Goal: Transaction & Acquisition: Purchase product/service

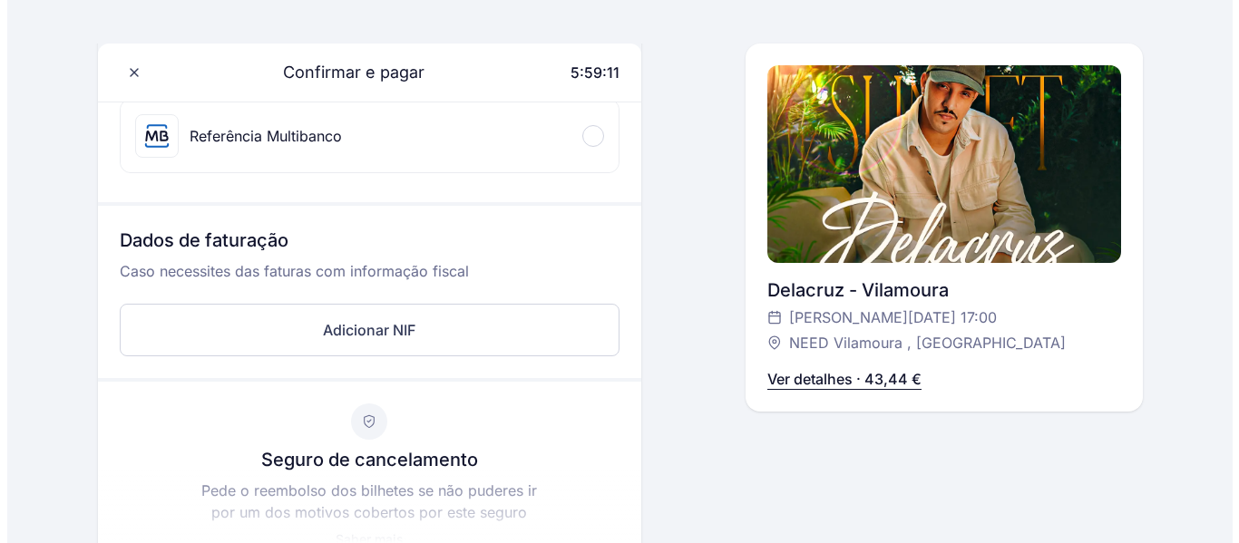
scroll to position [453, 0]
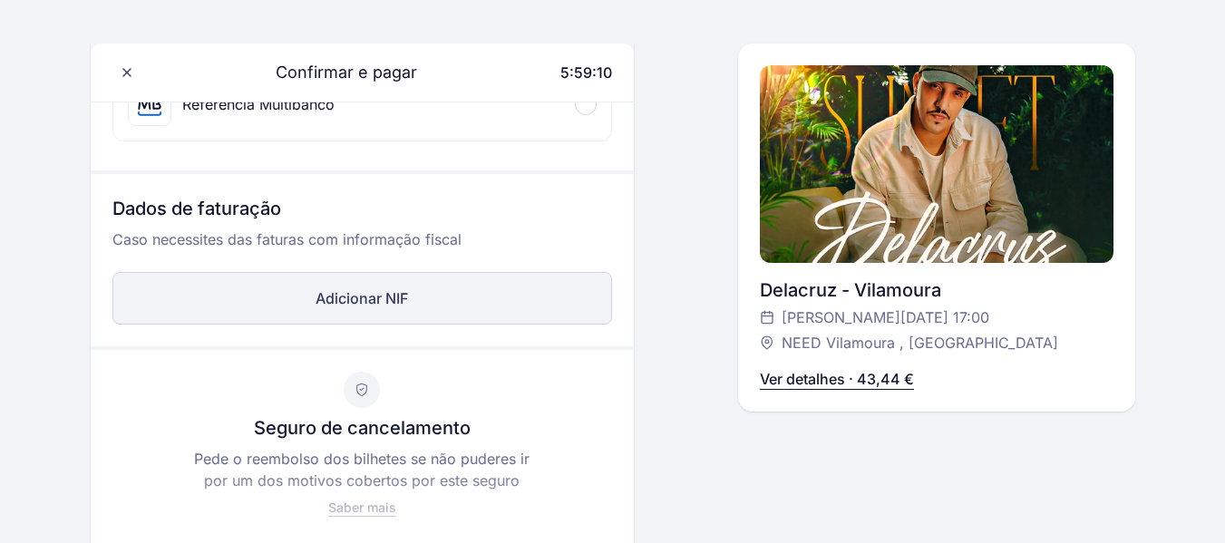
click at [306, 304] on button "Adicionar NIF" at bounding box center [362, 298] width 500 height 53
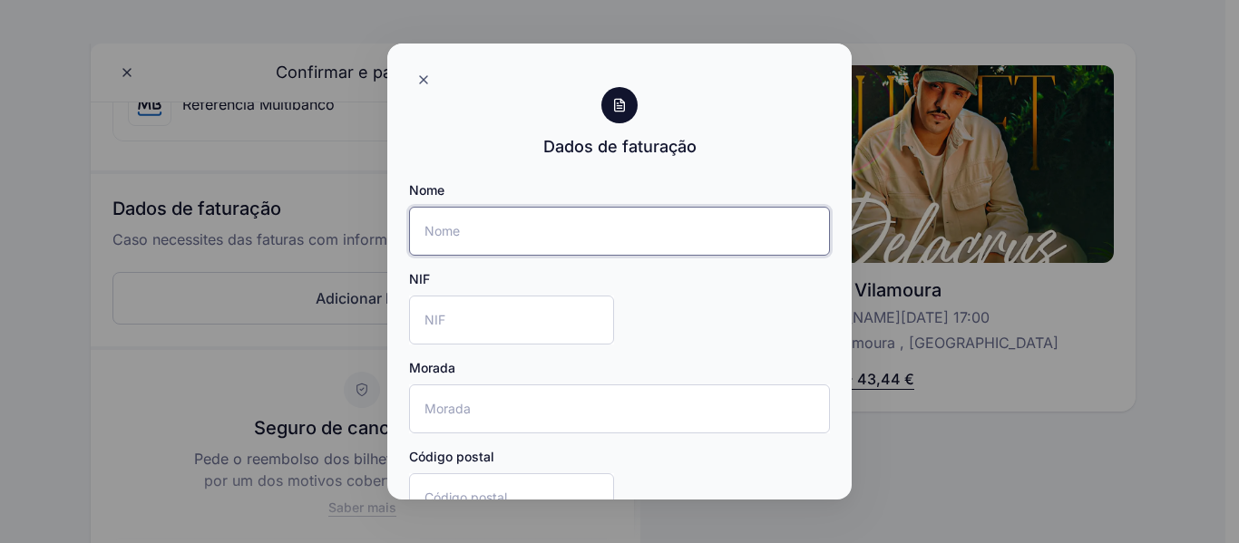
click at [488, 227] on input "Nome" at bounding box center [619, 231] width 421 height 49
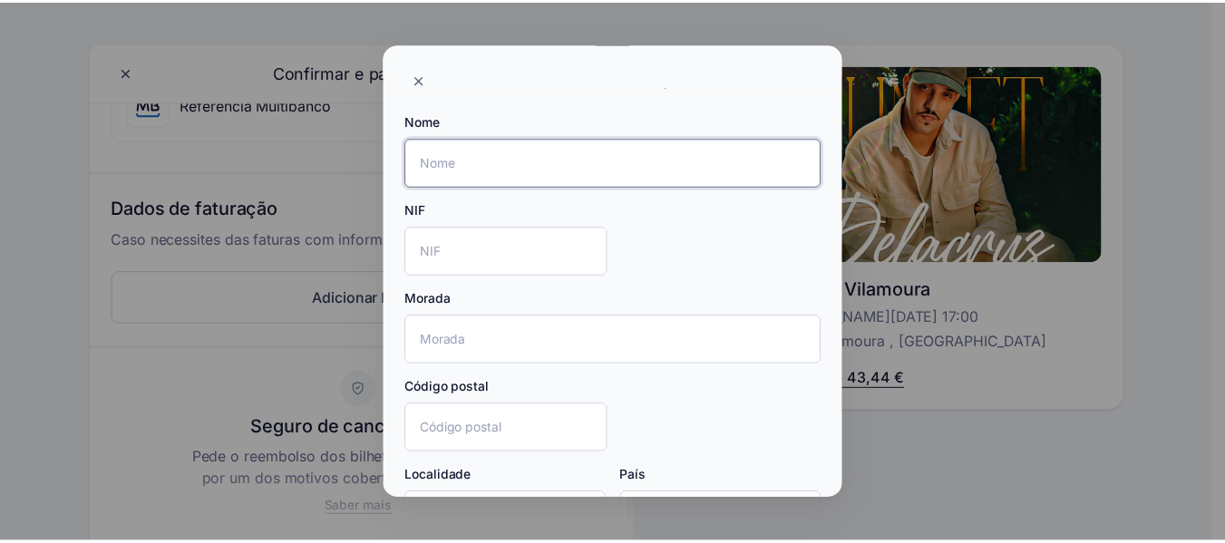
scroll to position [209, 0]
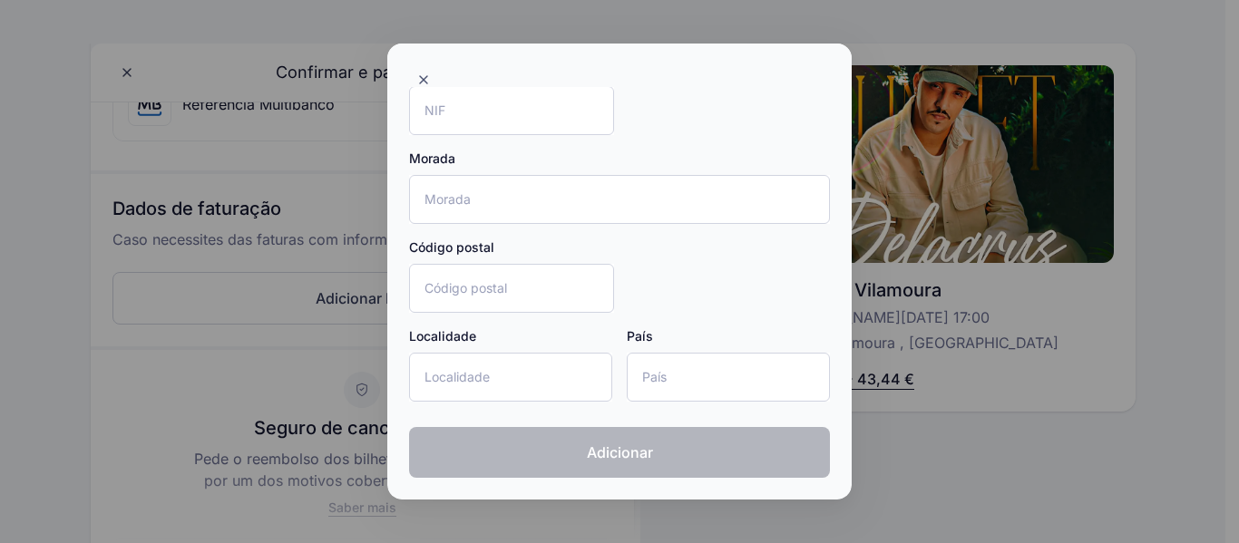
click at [836, 51] on div at bounding box center [619, 66] width 464 height 44
click at [852, 49] on div at bounding box center [619, 271] width 1239 height 543
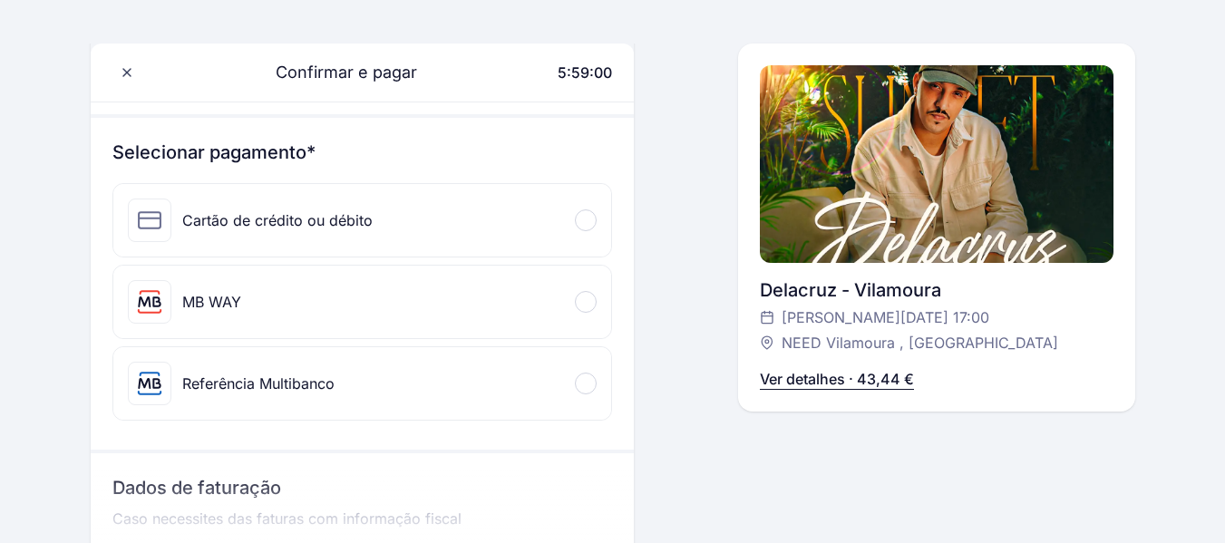
scroll to position [181, 0]
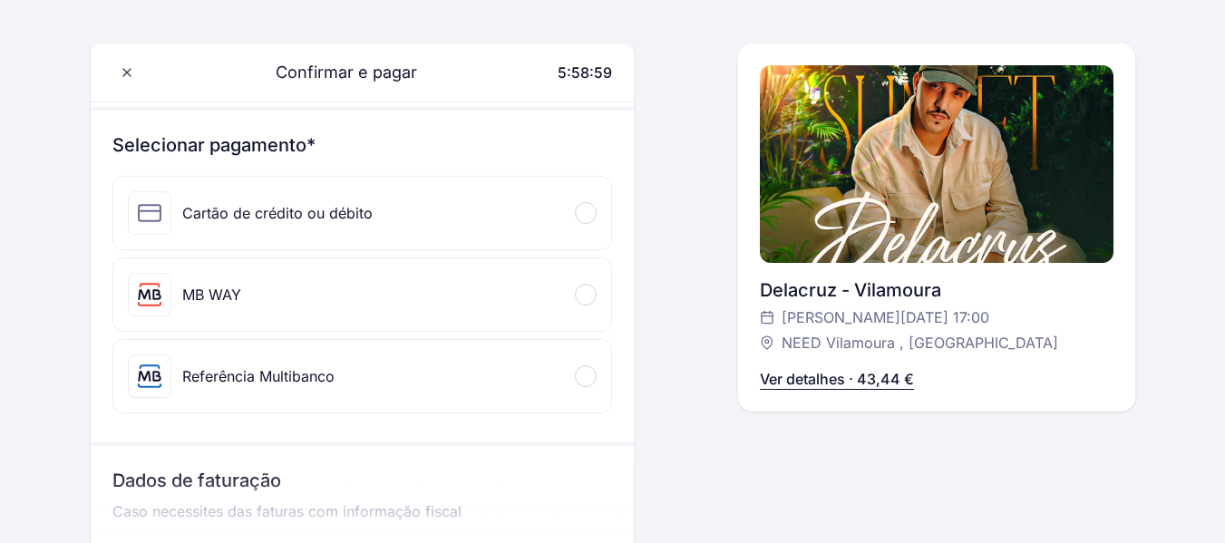
click at [304, 286] on div "MB WAY" at bounding box center [362, 294] width 498 height 73
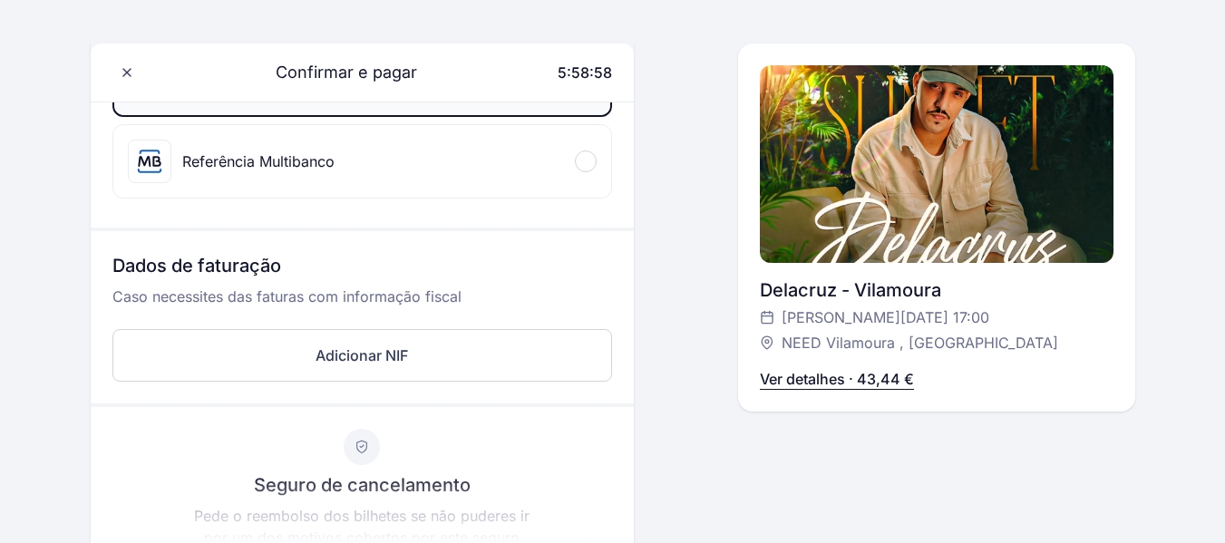
scroll to position [544, 0]
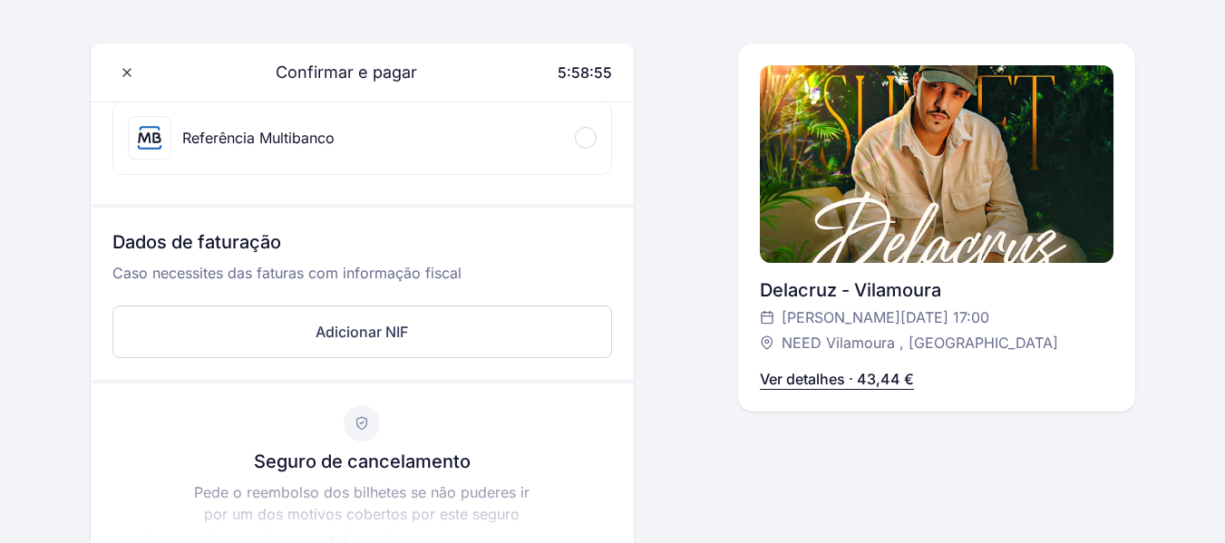
click at [404, 157] on div "Referência Multibanco" at bounding box center [362, 138] width 498 height 73
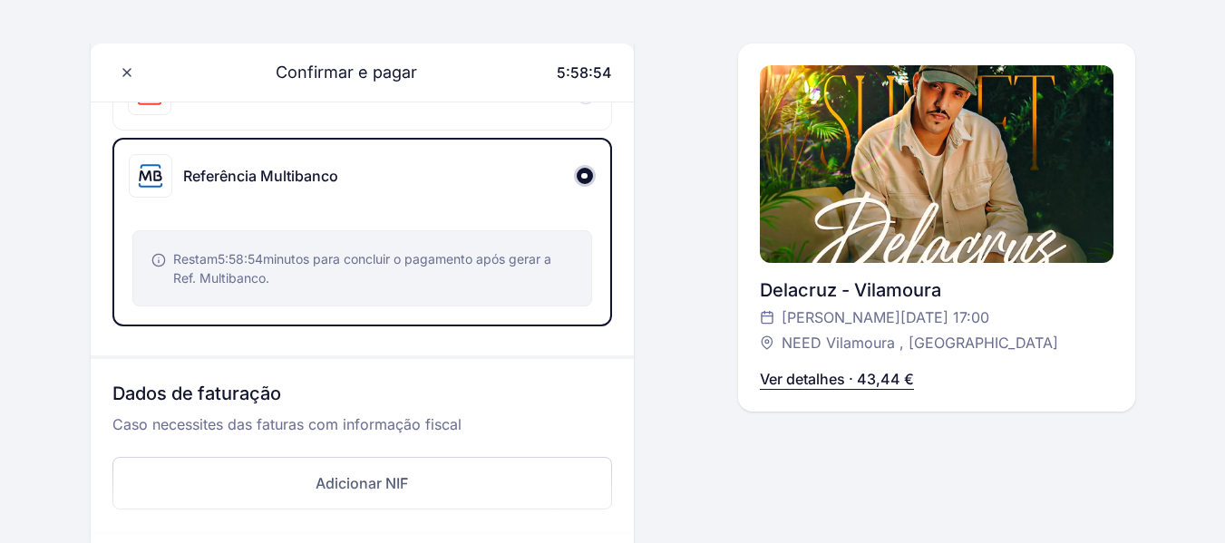
scroll to position [271, 0]
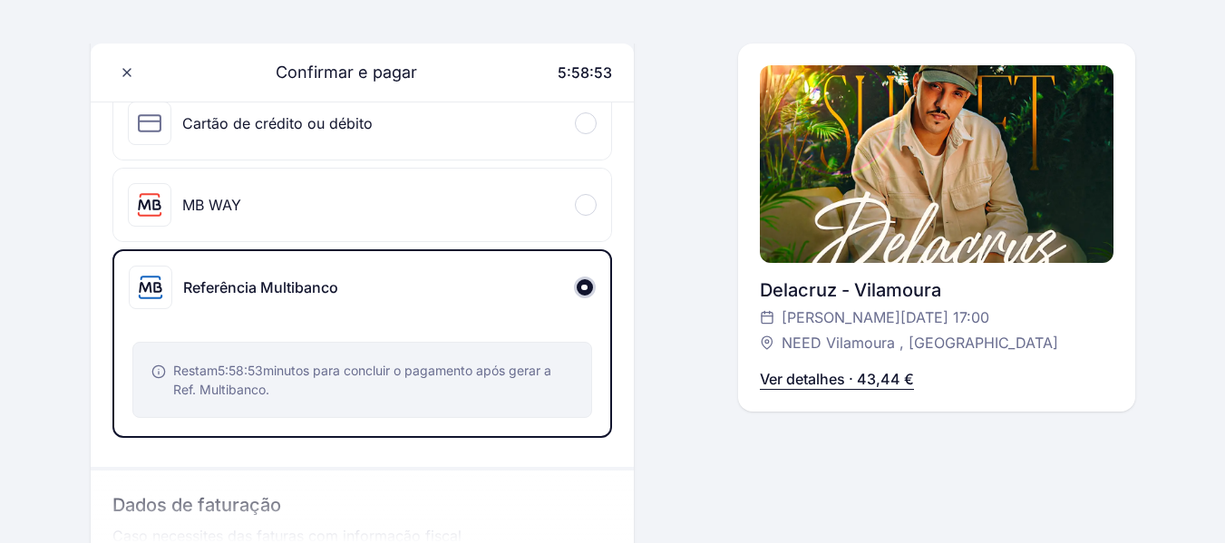
click at [345, 222] on div "MB WAY" at bounding box center [362, 205] width 498 height 73
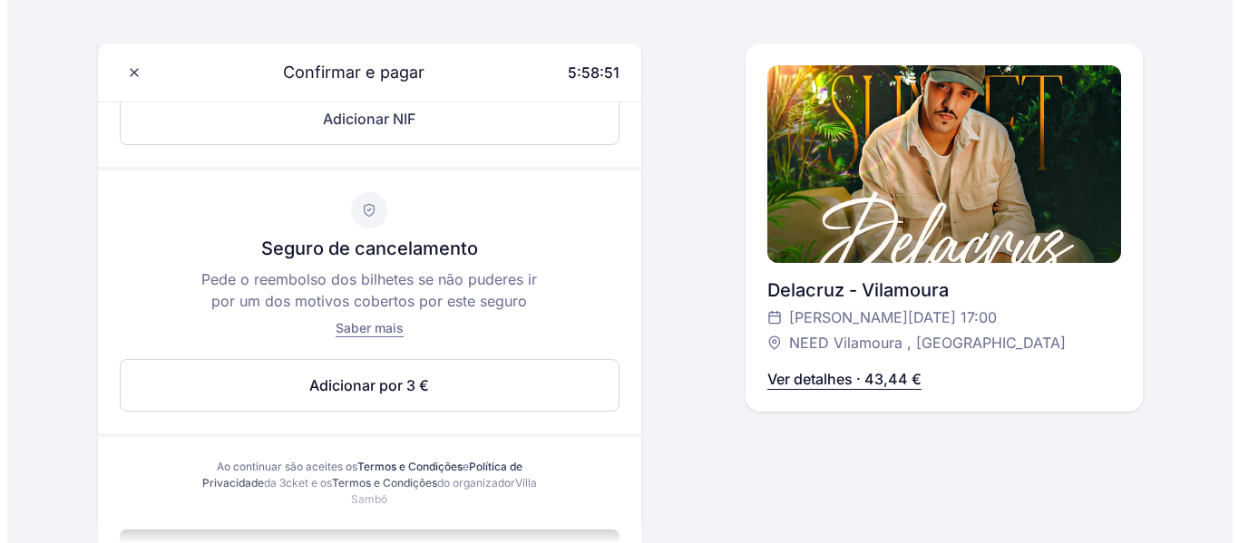
scroll to position [725, 0]
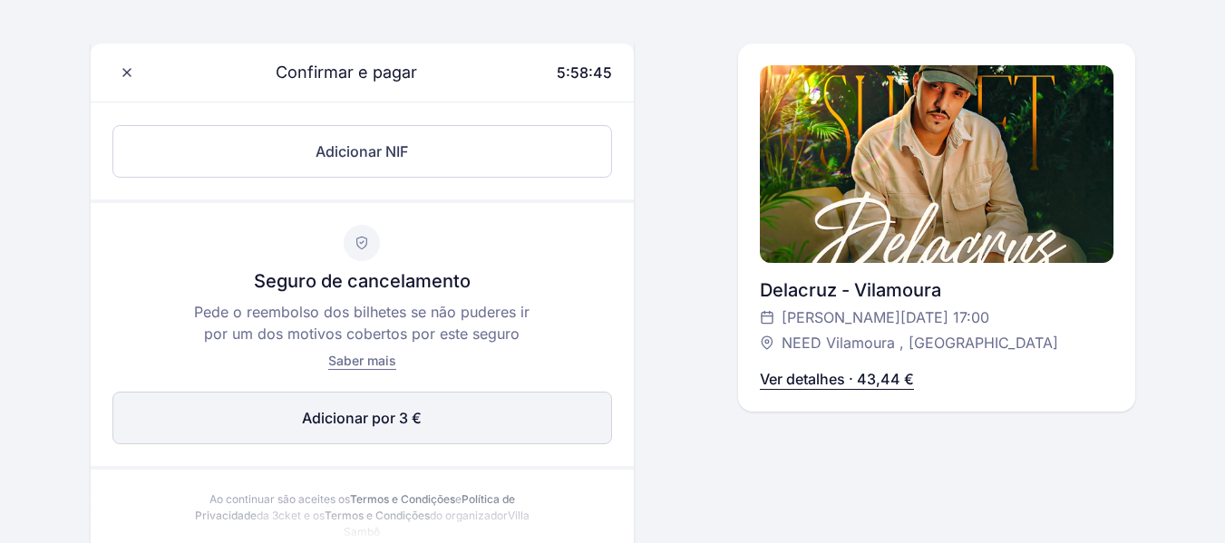
click at [512, 414] on button "Adicionar por 3 € Editar" at bounding box center [362, 418] width 500 height 53
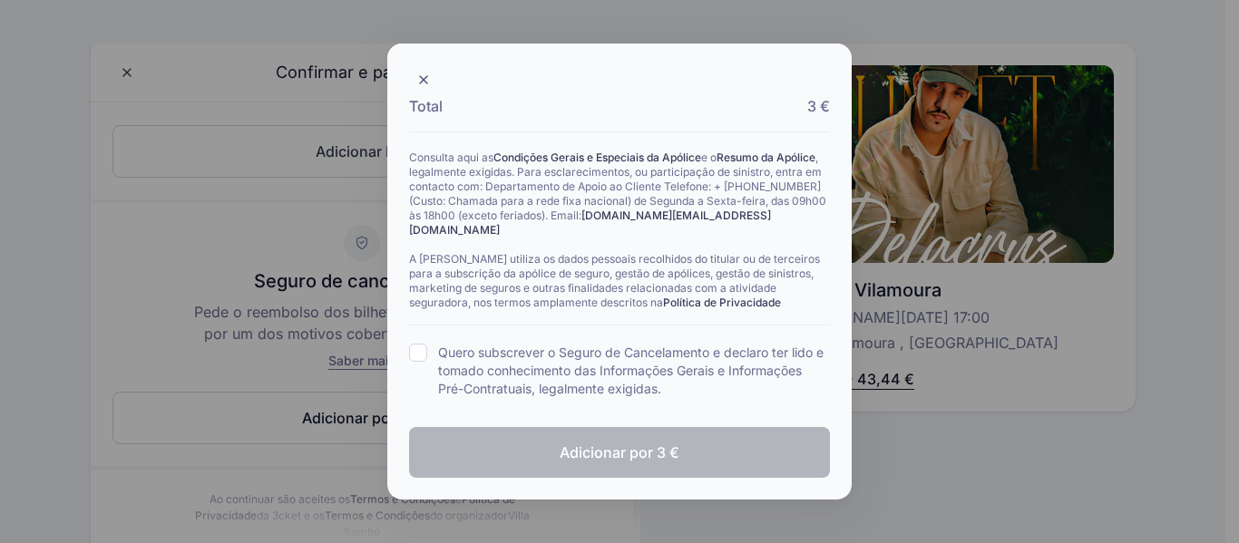
scroll to position [563, 0]
click at [415, 362] on div "Quero subscrever o Seguro de Cancelamento e declaro ter lido e tomado conhecime…" at bounding box center [619, 371] width 421 height 54
click at [419, 356] on input "Quero subscrever o Seguro de Cancelamento e declaro ter lido e tomado conhecime…" at bounding box center [418, 353] width 18 height 18
checkbox input "true"
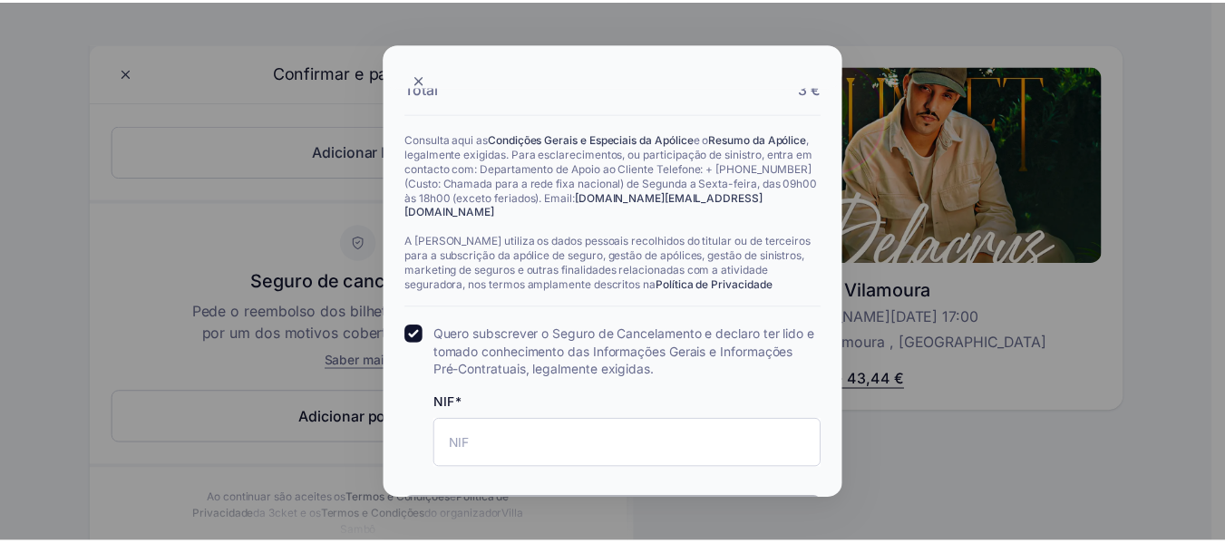
scroll to position [652, 0]
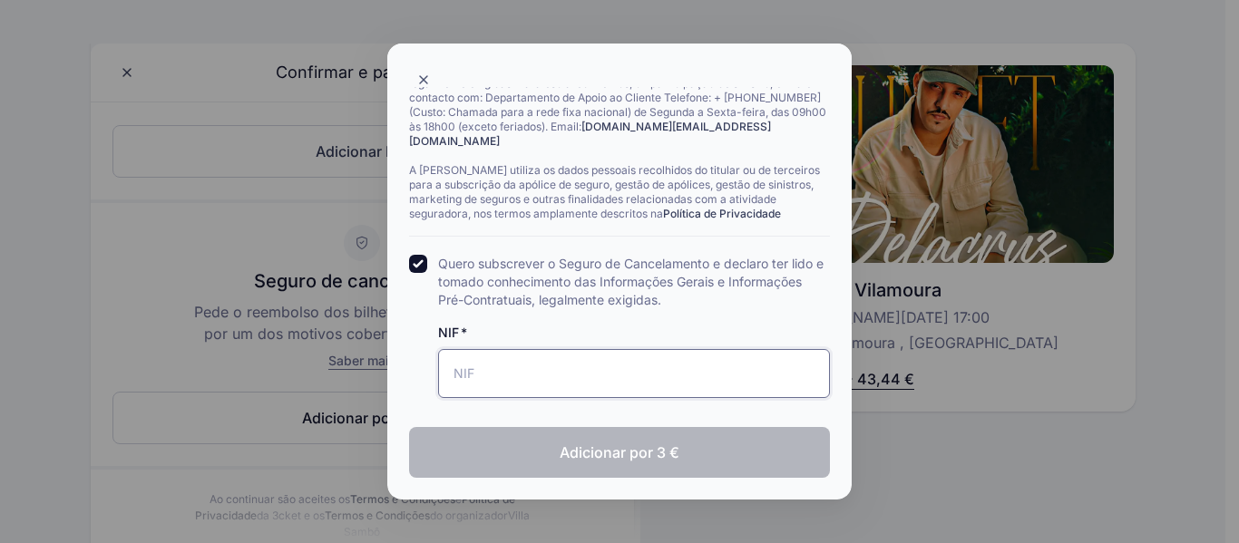
click at [545, 384] on input "NIF" at bounding box center [634, 373] width 392 height 49
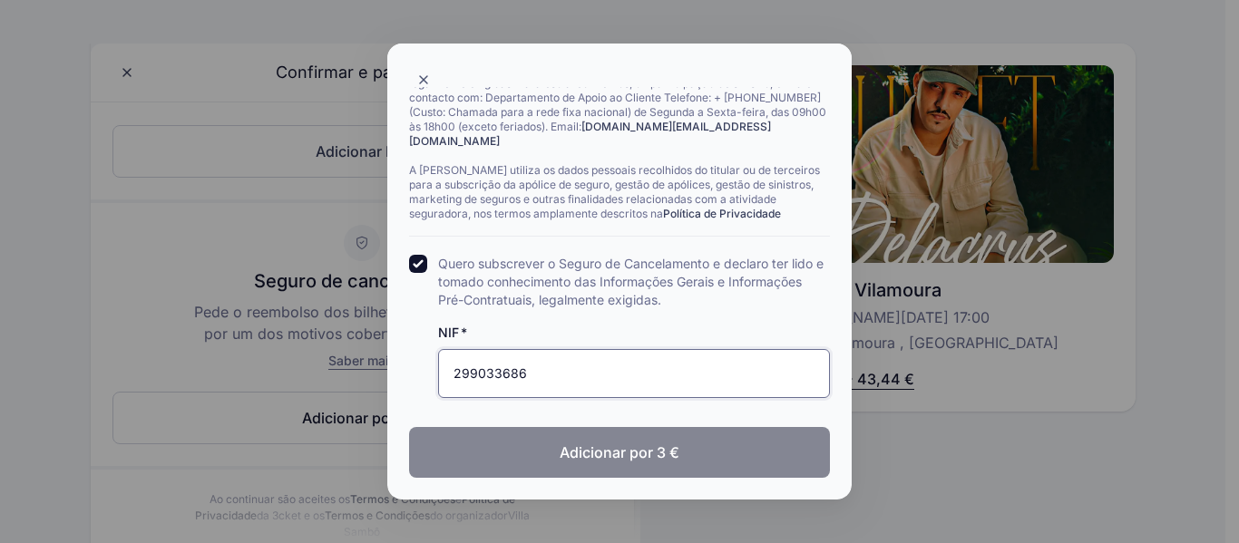
type input "299033686"
click at [693, 448] on button "Adicionar por 3 €" at bounding box center [619, 452] width 421 height 51
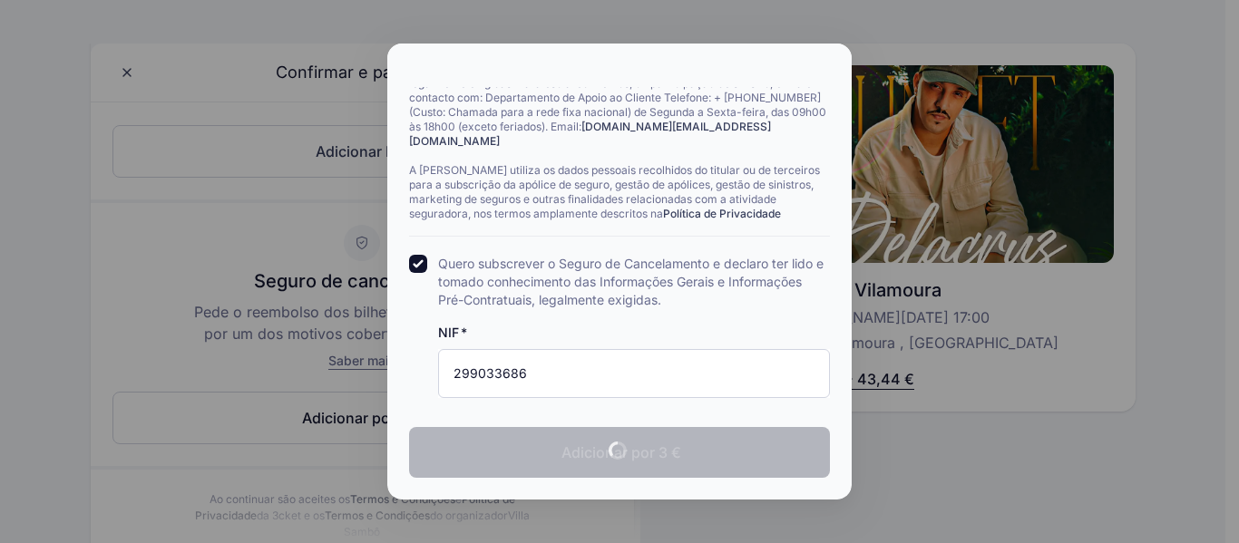
checkbox input "true"
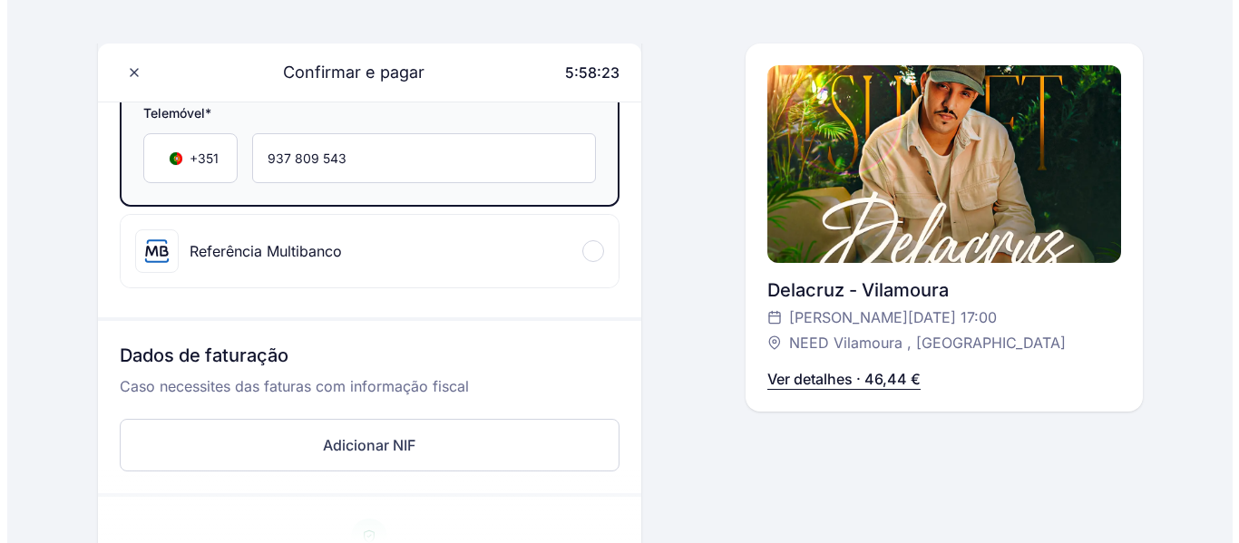
scroll to position [461, 0]
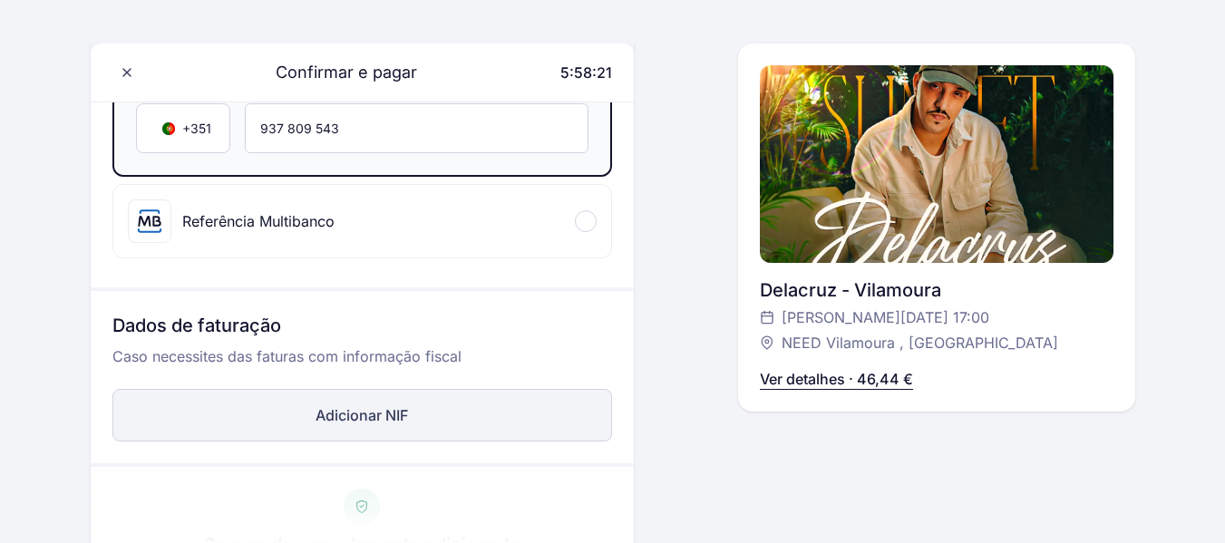
click at [356, 415] on button "Adicionar NIF" at bounding box center [362, 415] width 500 height 53
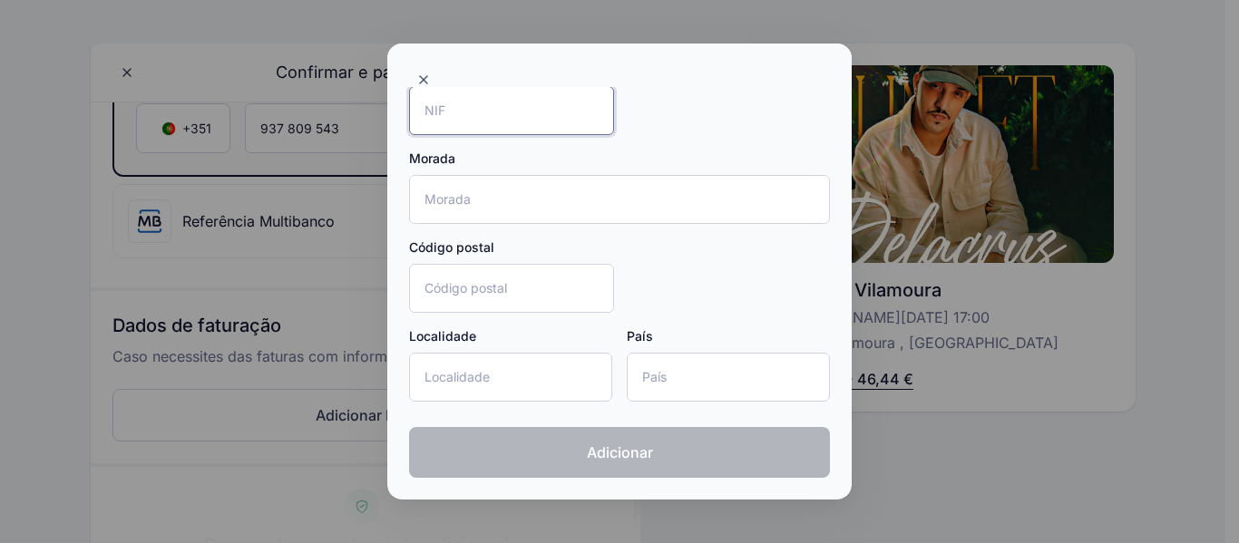
click at [478, 109] on input "NIF" at bounding box center [511, 110] width 205 height 49
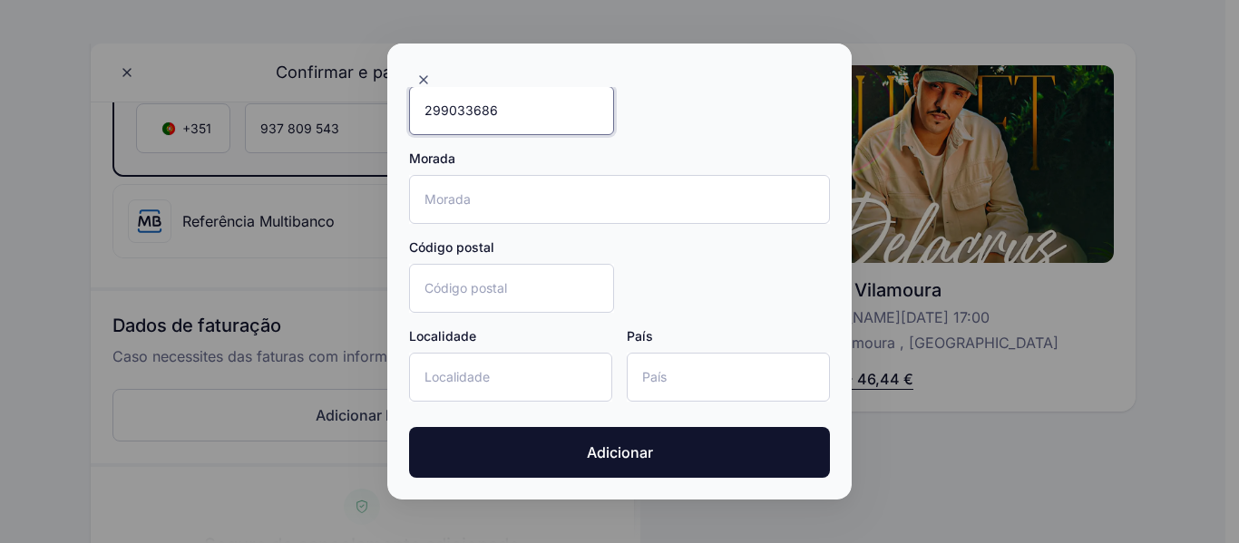
type input "299033686"
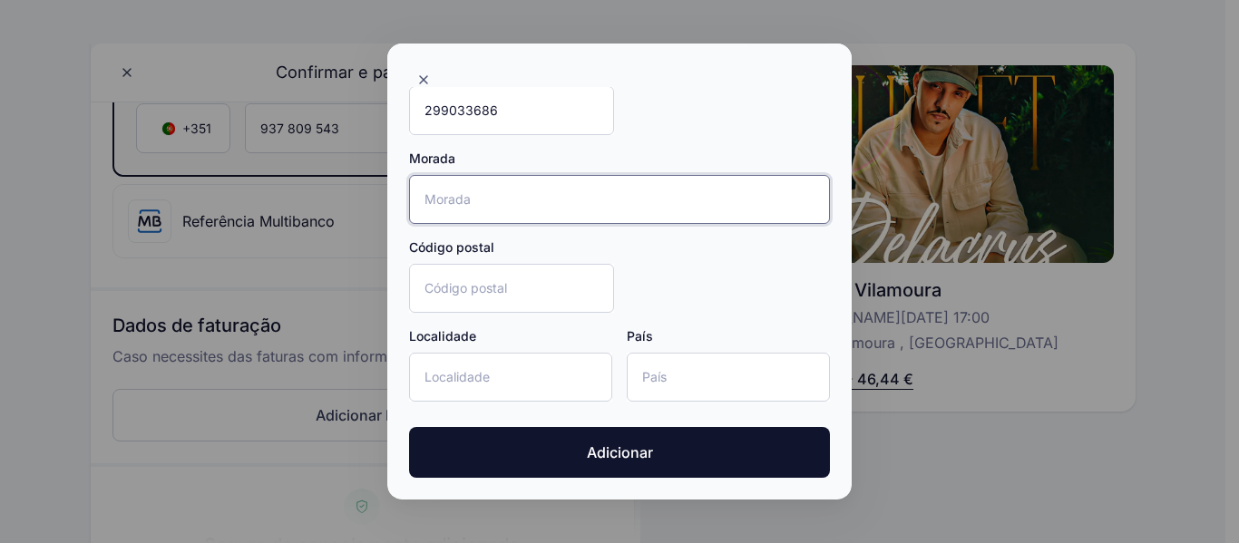
click at [694, 205] on input "Morada" at bounding box center [619, 199] width 421 height 49
type input "[STREET_ADDRESS][PERSON_NAME]"
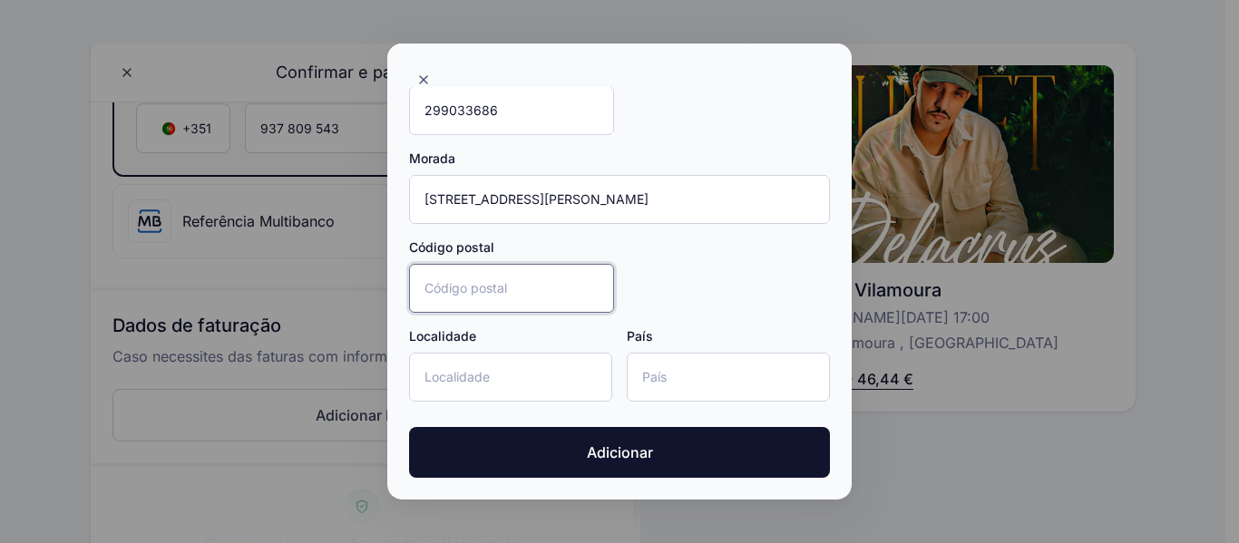
click at [501, 291] on input "Código postal" at bounding box center [511, 288] width 205 height 49
type input "8000-315"
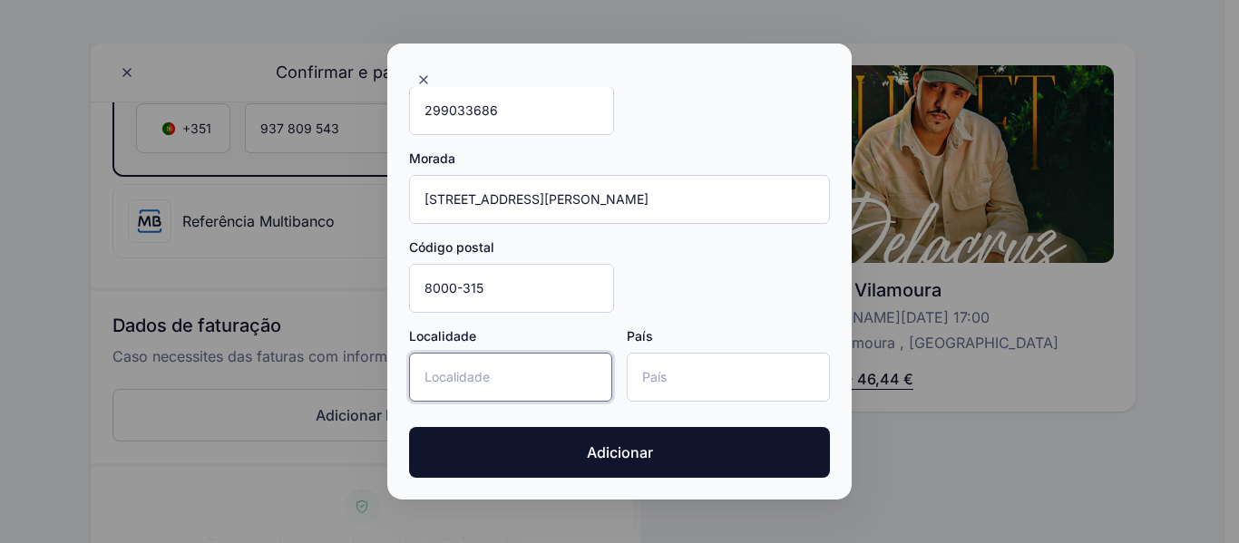
click at [518, 368] on input "Localidade" at bounding box center [510, 377] width 203 height 49
type input "FARO"
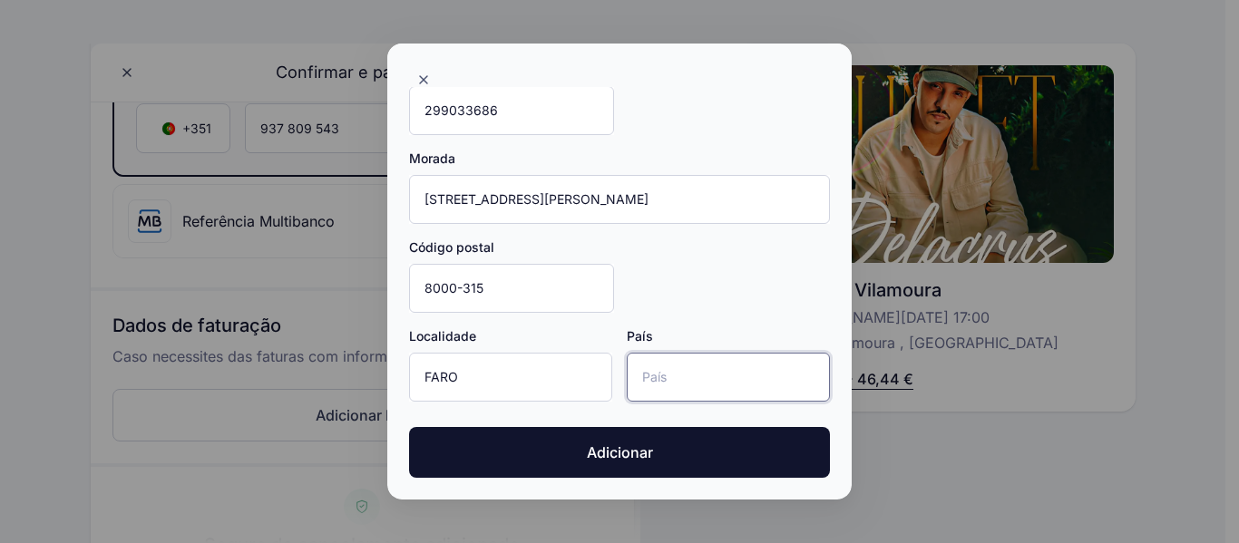
click at [655, 372] on input "País" at bounding box center [728, 377] width 203 height 49
type input "[GEOGRAPHIC_DATA]"
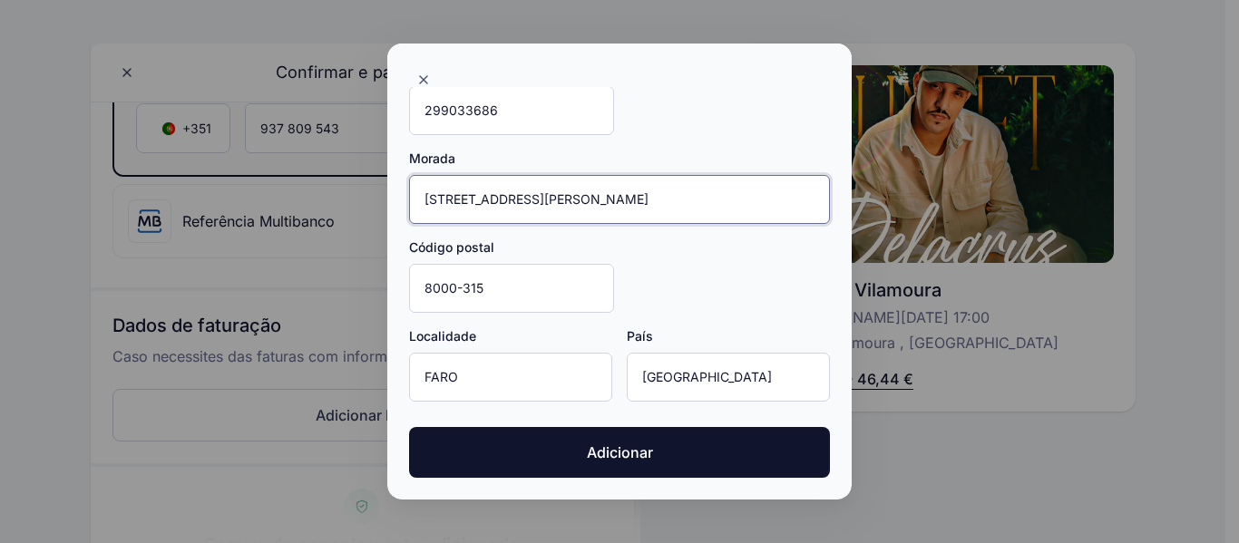
drag, startPoint x: 426, startPoint y: 200, endPoint x: 411, endPoint y: 202, distance: 15.5
click at [411, 202] on input "[STREET_ADDRESS][PERSON_NAME]" at bounding box center [619, 199] width 421 height 49
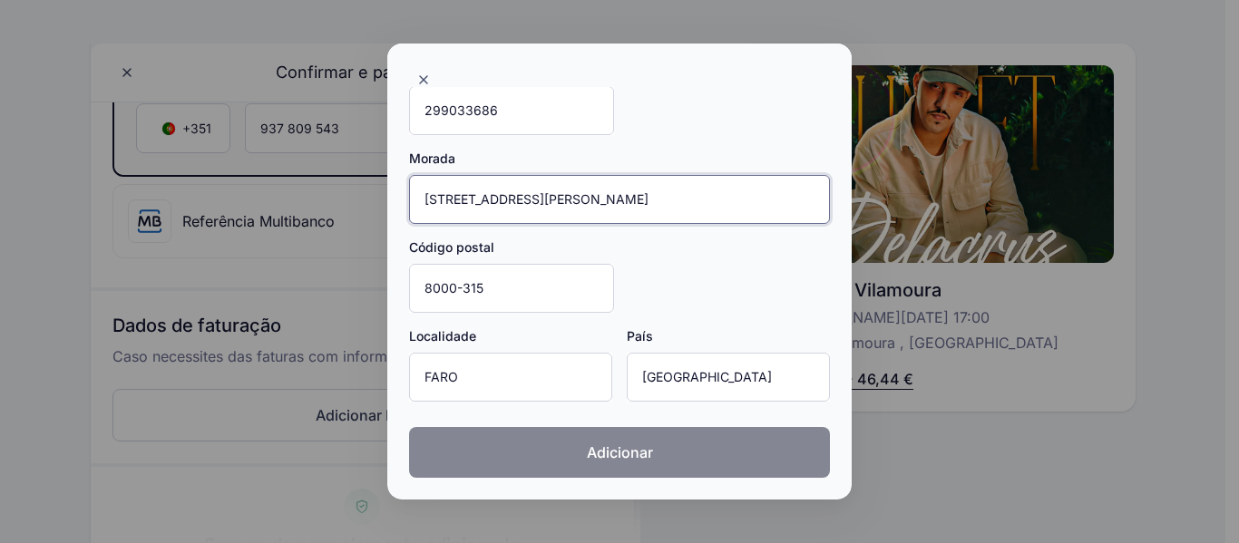
type input "[STREET_ADDRESS][PERSON_NAME]"
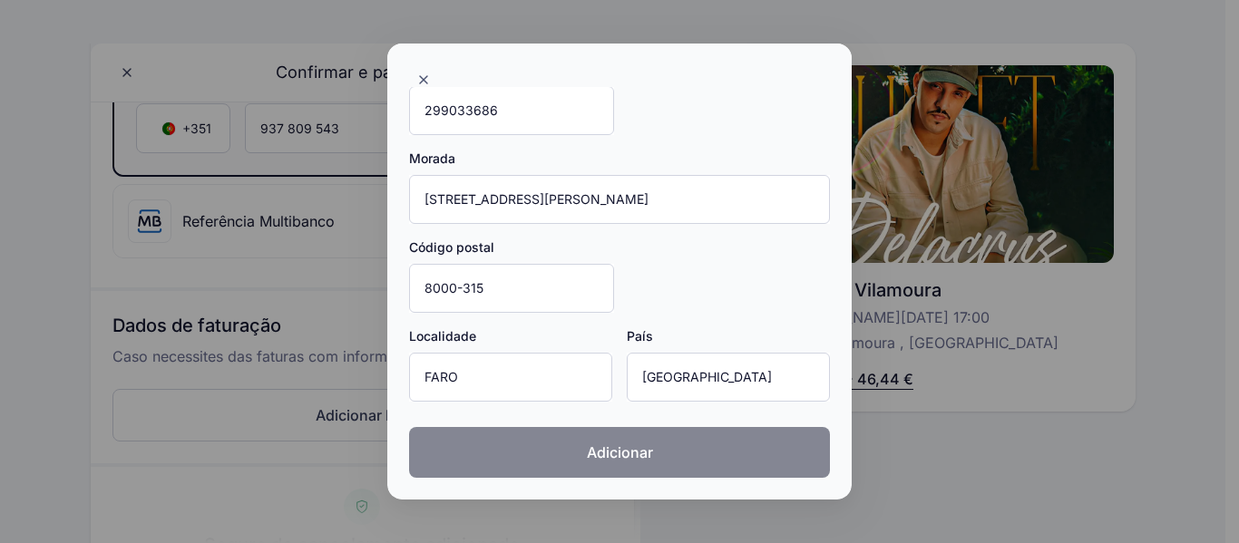
click at [680, 450] on button "Adicionar" at bounding box center [619, 452] width 421 height 51
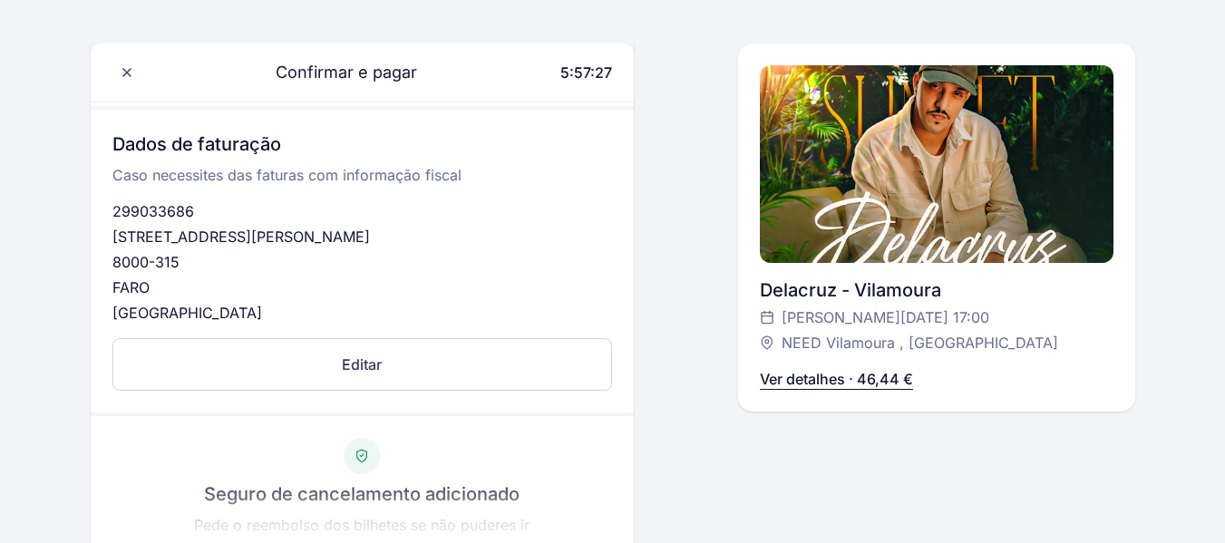
scroll to position [1095, 0]
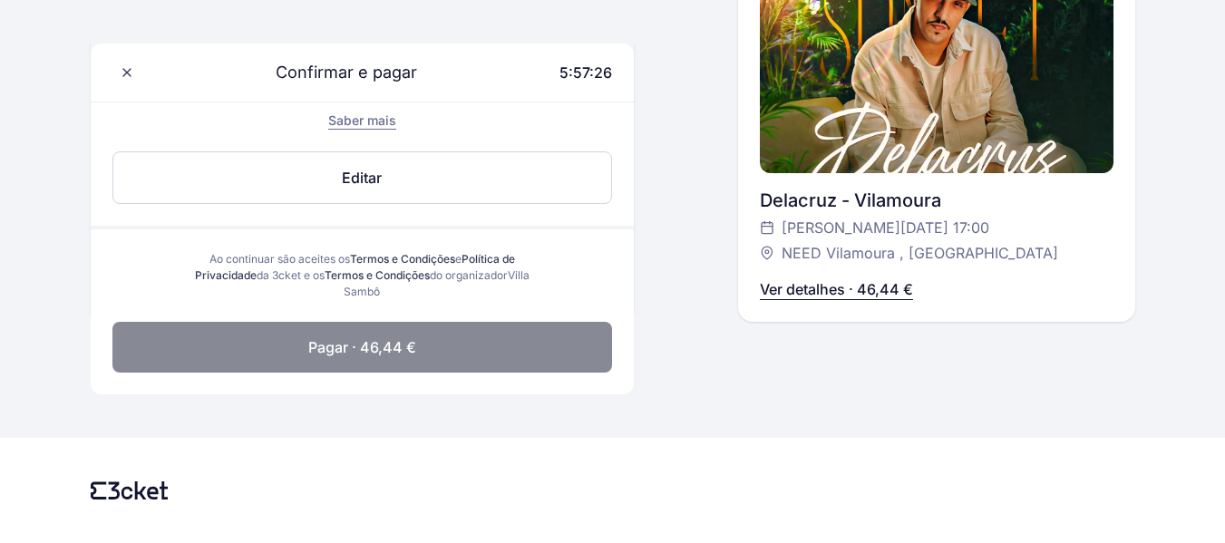
click at [294, 349] on button "Pagar · 46,44 €" at bounding box center [362, 347] width 500 height 51
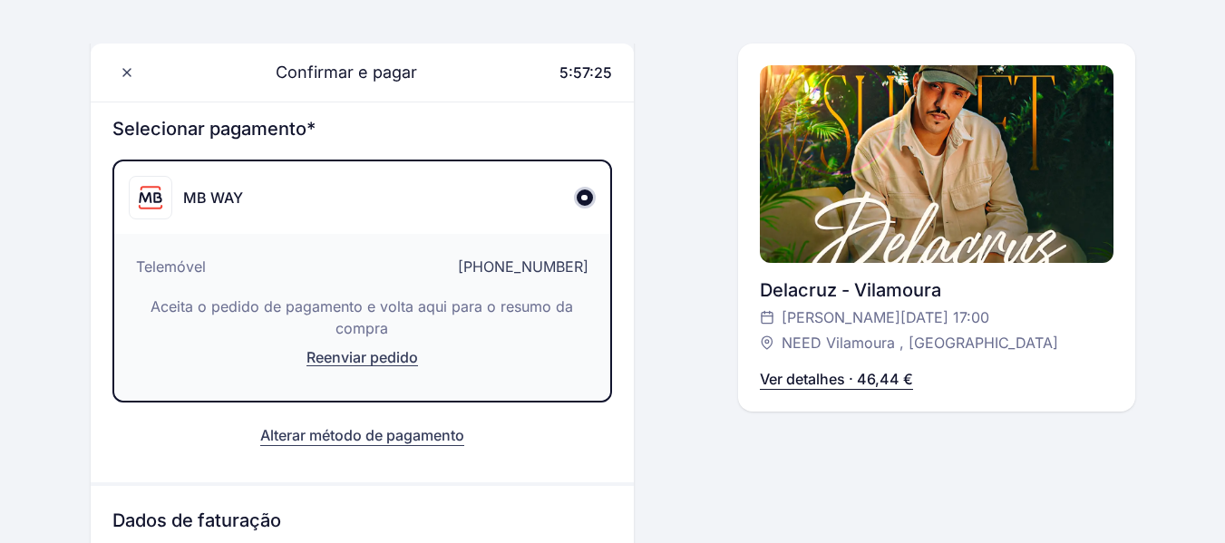
scroll to position [190, 0]
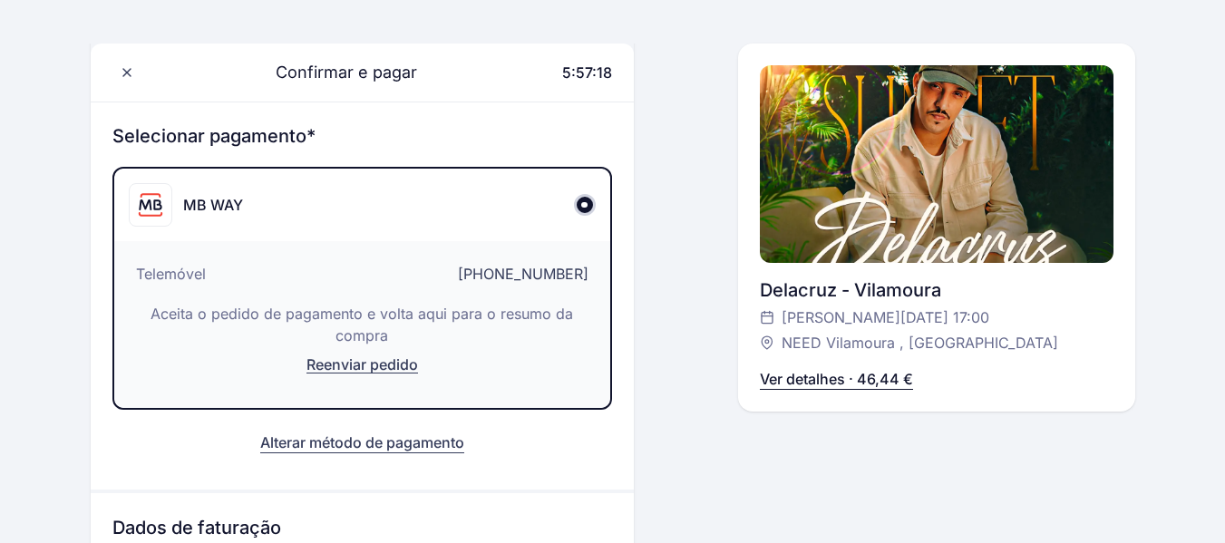
click at [378, 68] on span "Confirmar e pagar" at bounding box center [335, 72] width 163 height 25
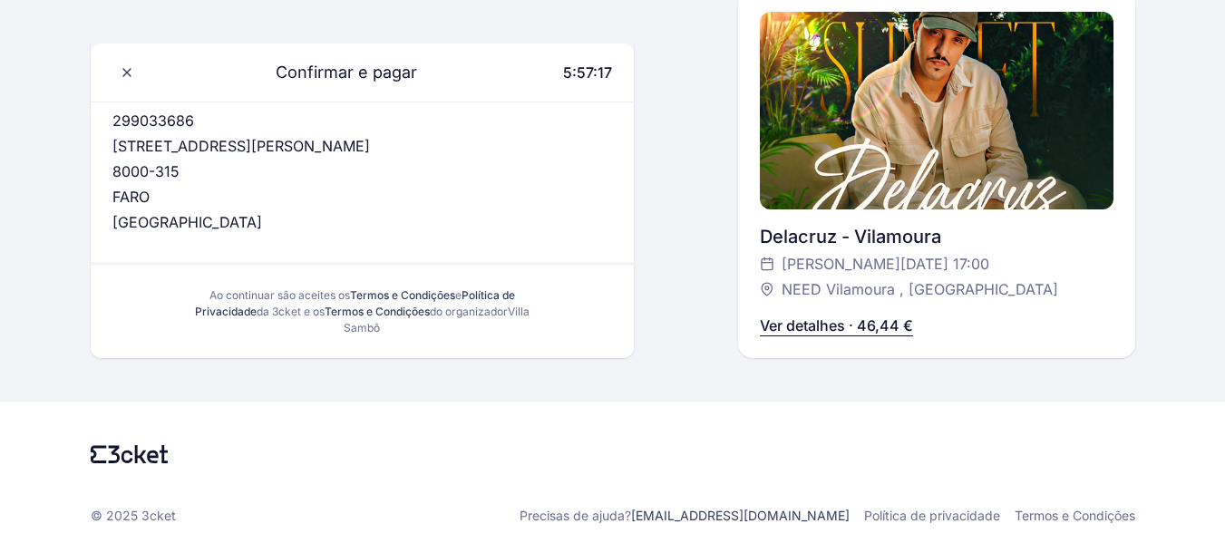
scroll to position [668, 0]
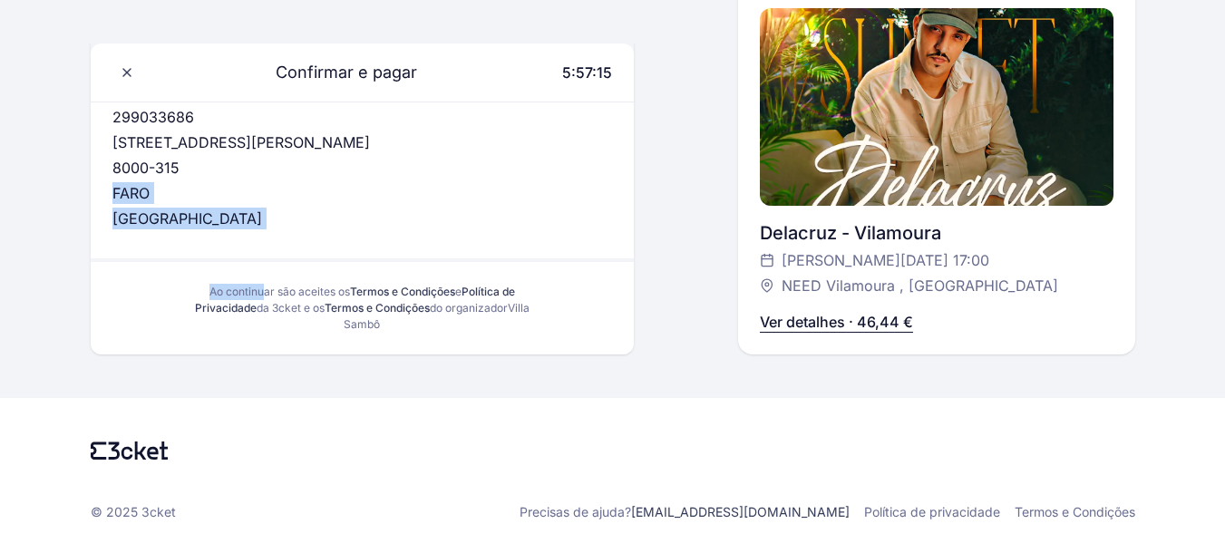
drag, startPoint x: 217, startPoint y: 159, endPoint x: 257, endPoint y: 284, distance: 131.4
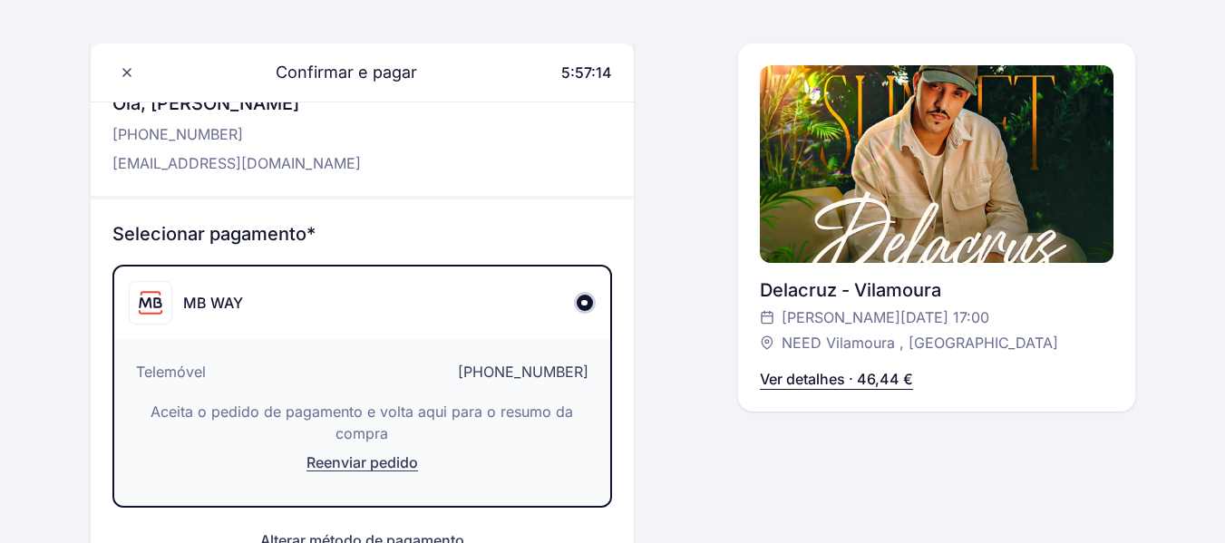
scroll to position [0, 0]
